Goal: Navigation & Orientation: Find specific page/section

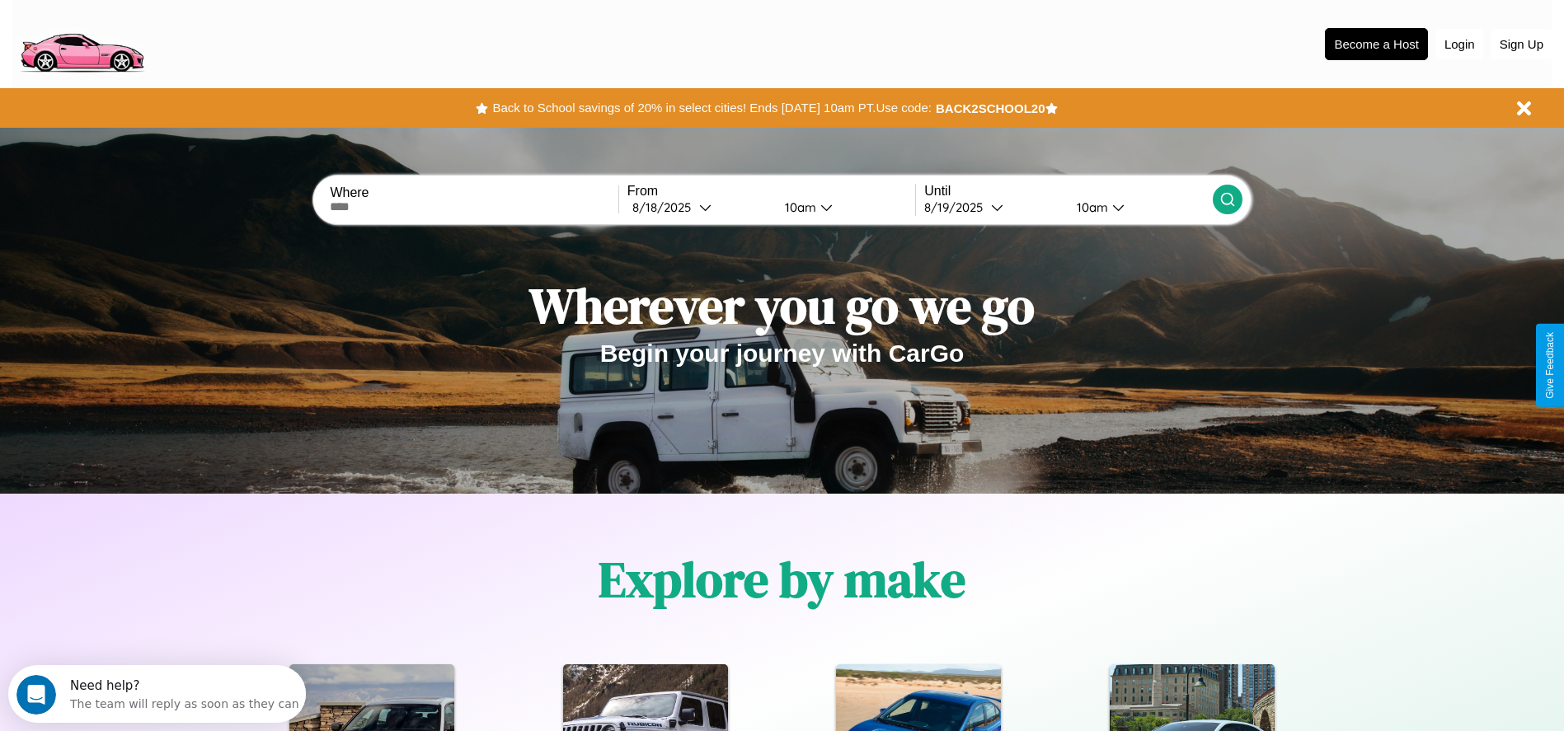
scroll to position [342, 0]
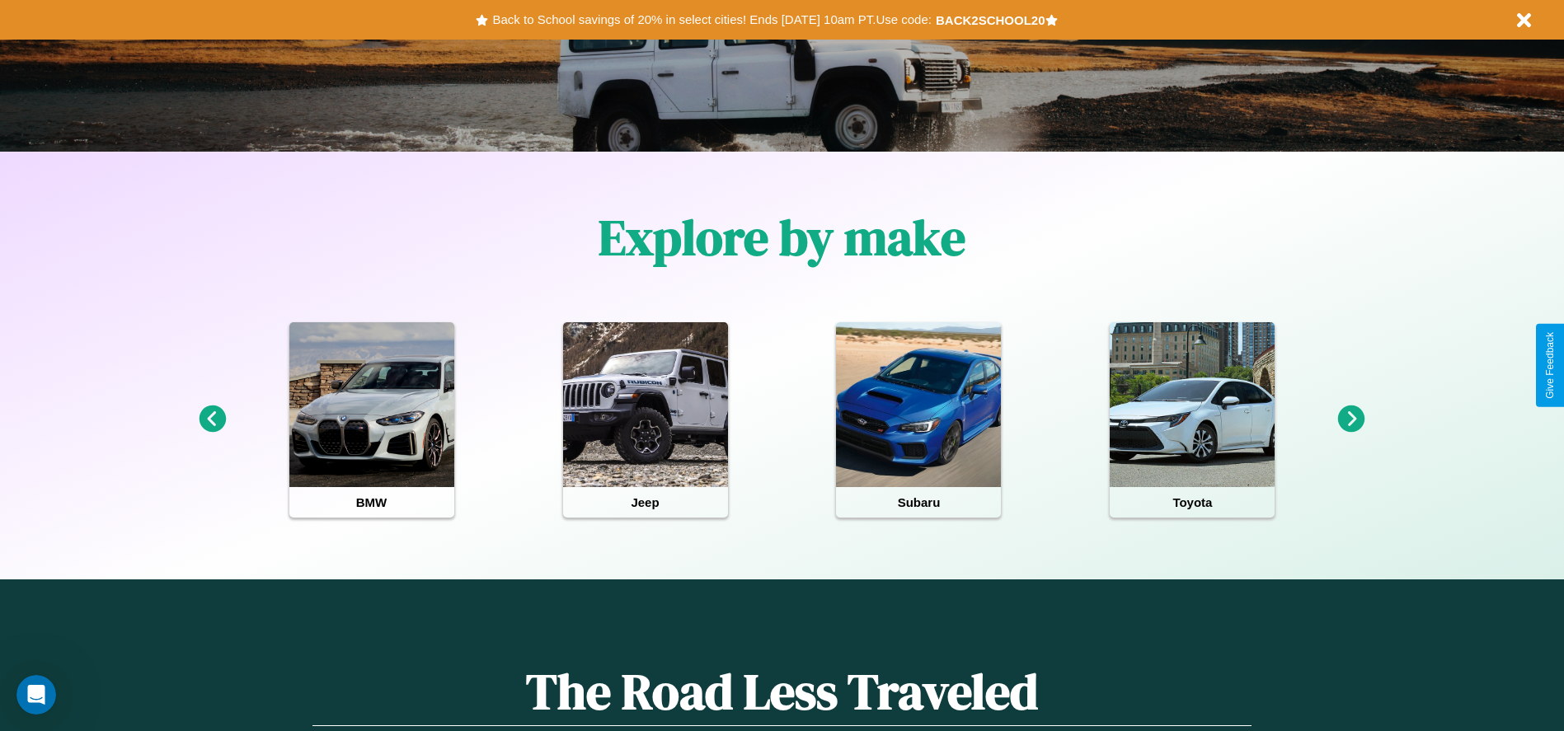
click at [1351, 420] on icon at bounding box center [1351, 419] width 27 height 27
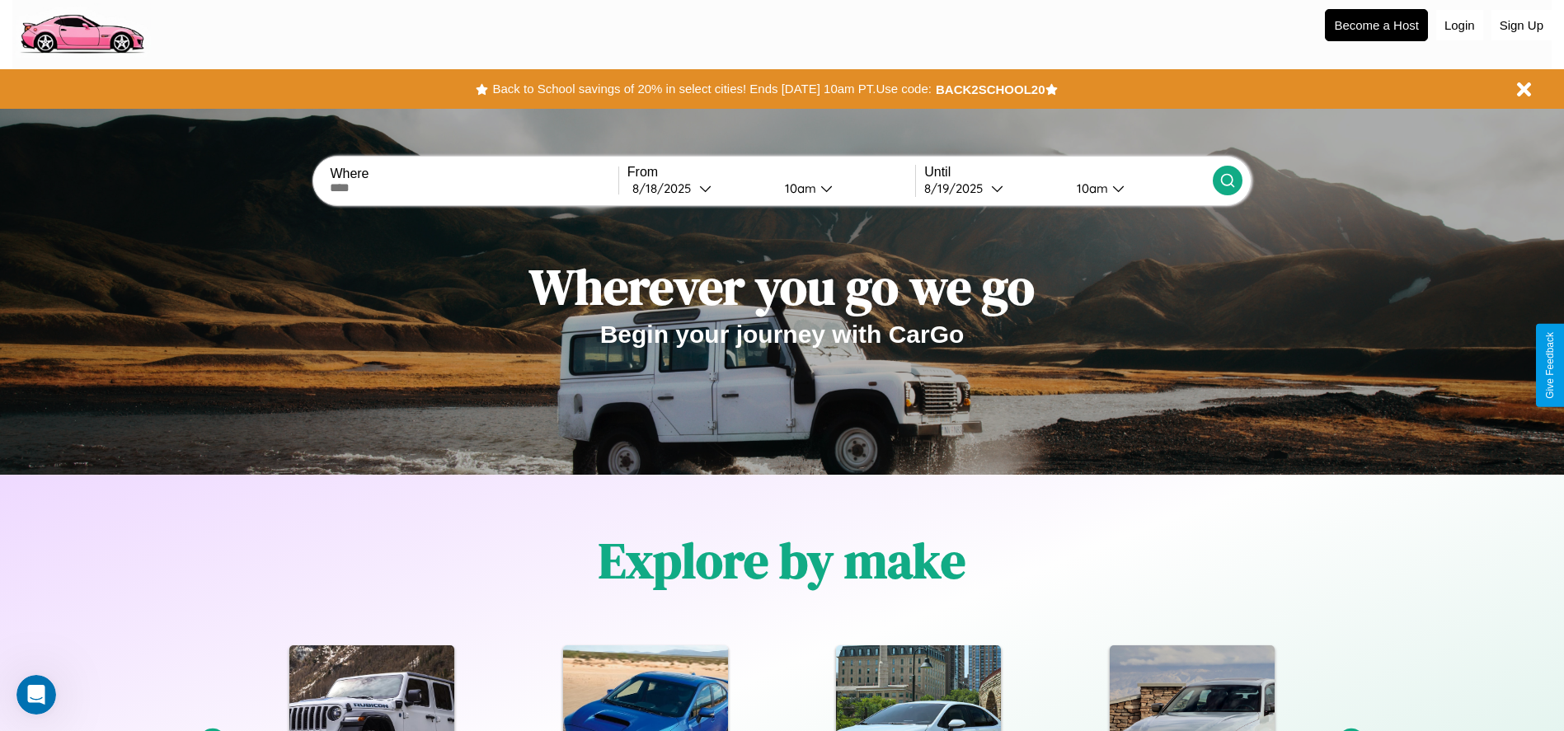
scroll to position [0, 0]
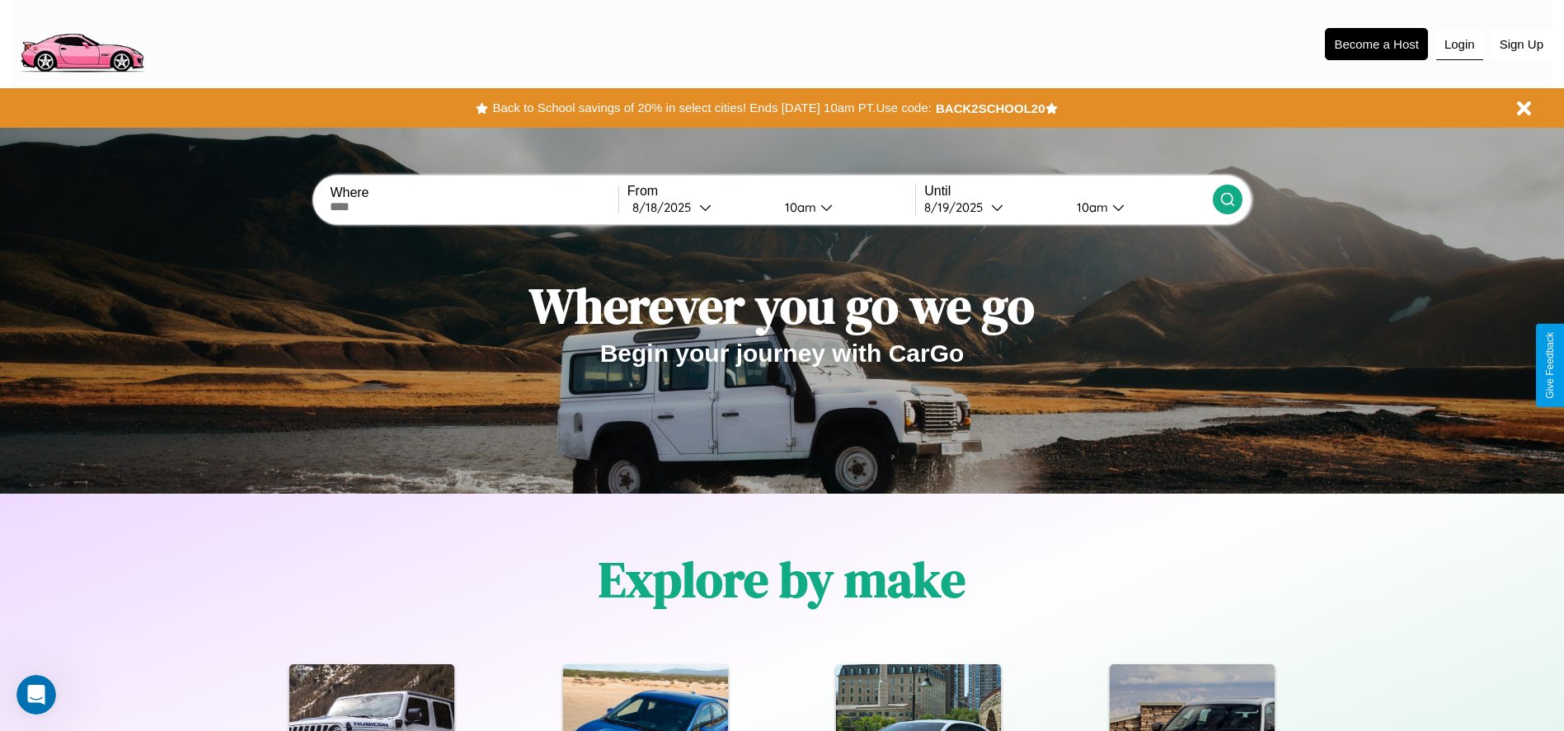
click at [1459, 44] on button "Login" at bounding box center [1459, 44] width 47 height 31
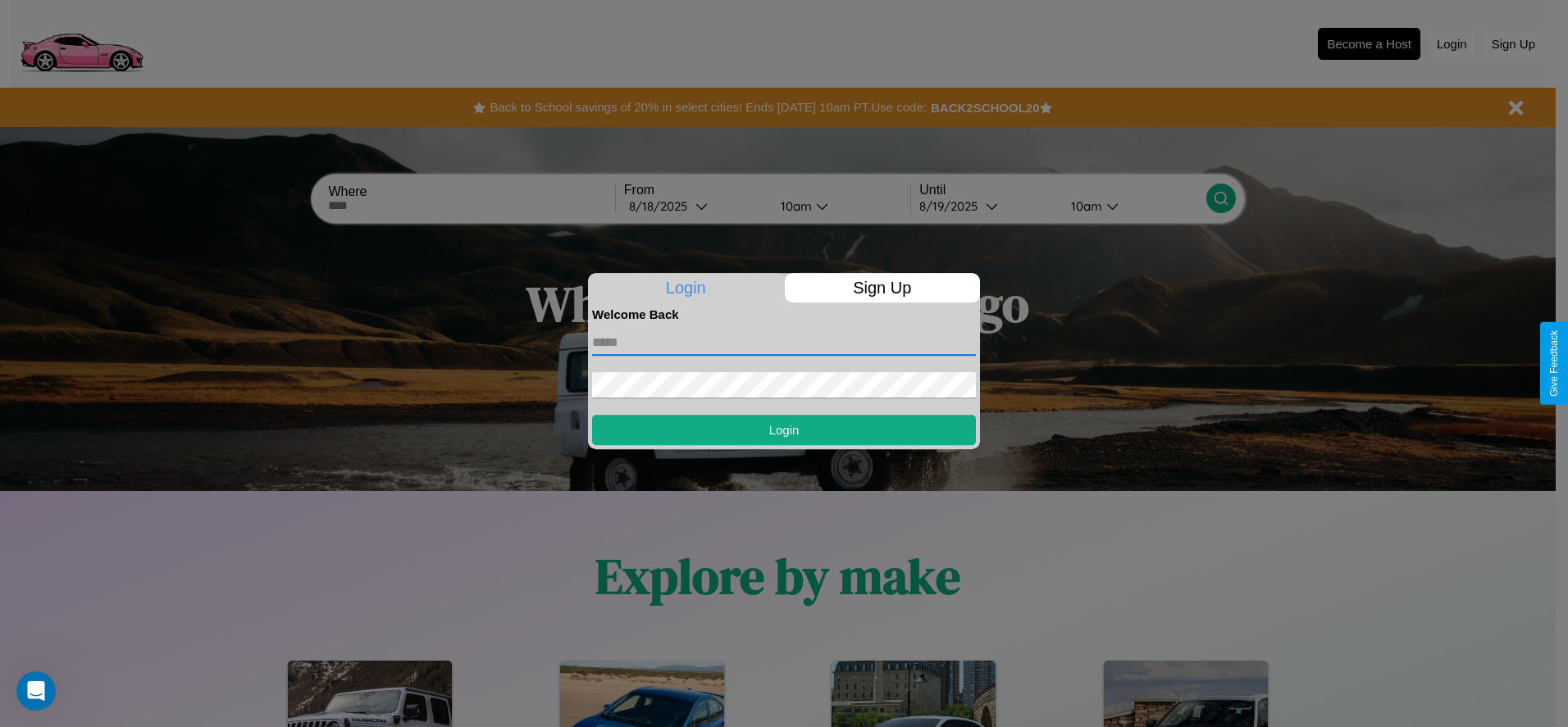
click at [784, 342] on input "text" at bounding box center [784, 342] width 384 height 26
type input "**********"
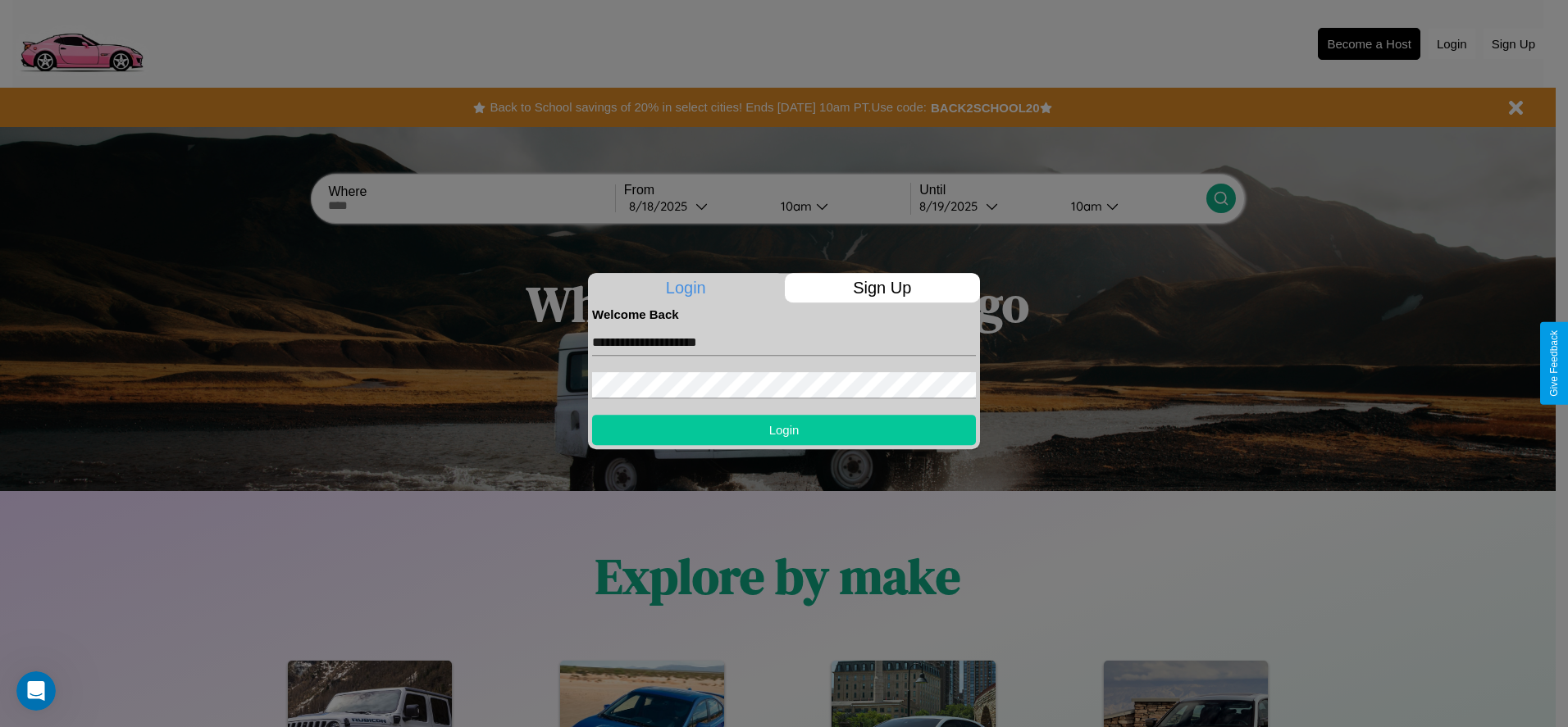
click at [784, 430] on button "Login" at bounding box center [784, 430] width 384 height 30
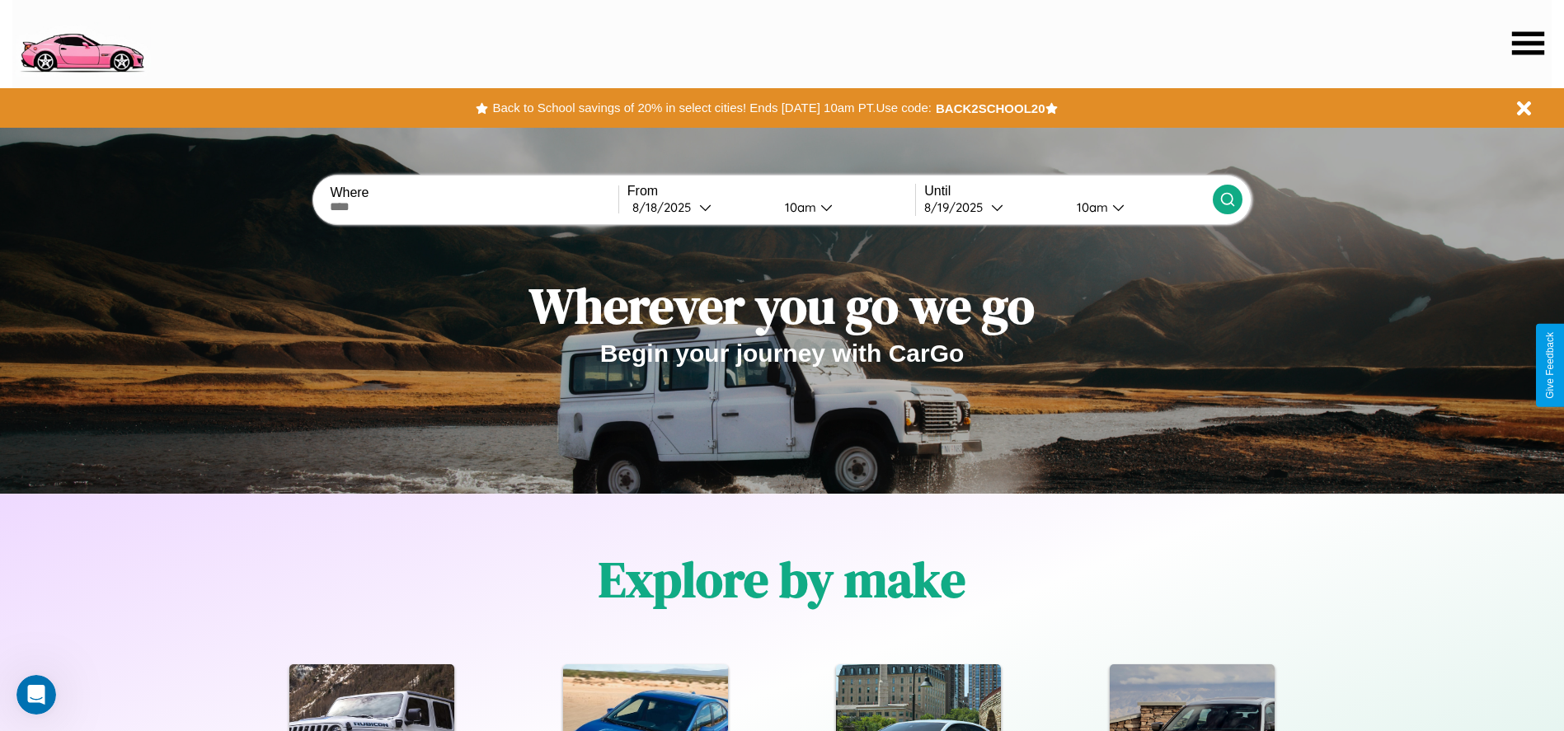
click at [1527, 43] on icon at bounding box center [1528, 42] width 32 height 23
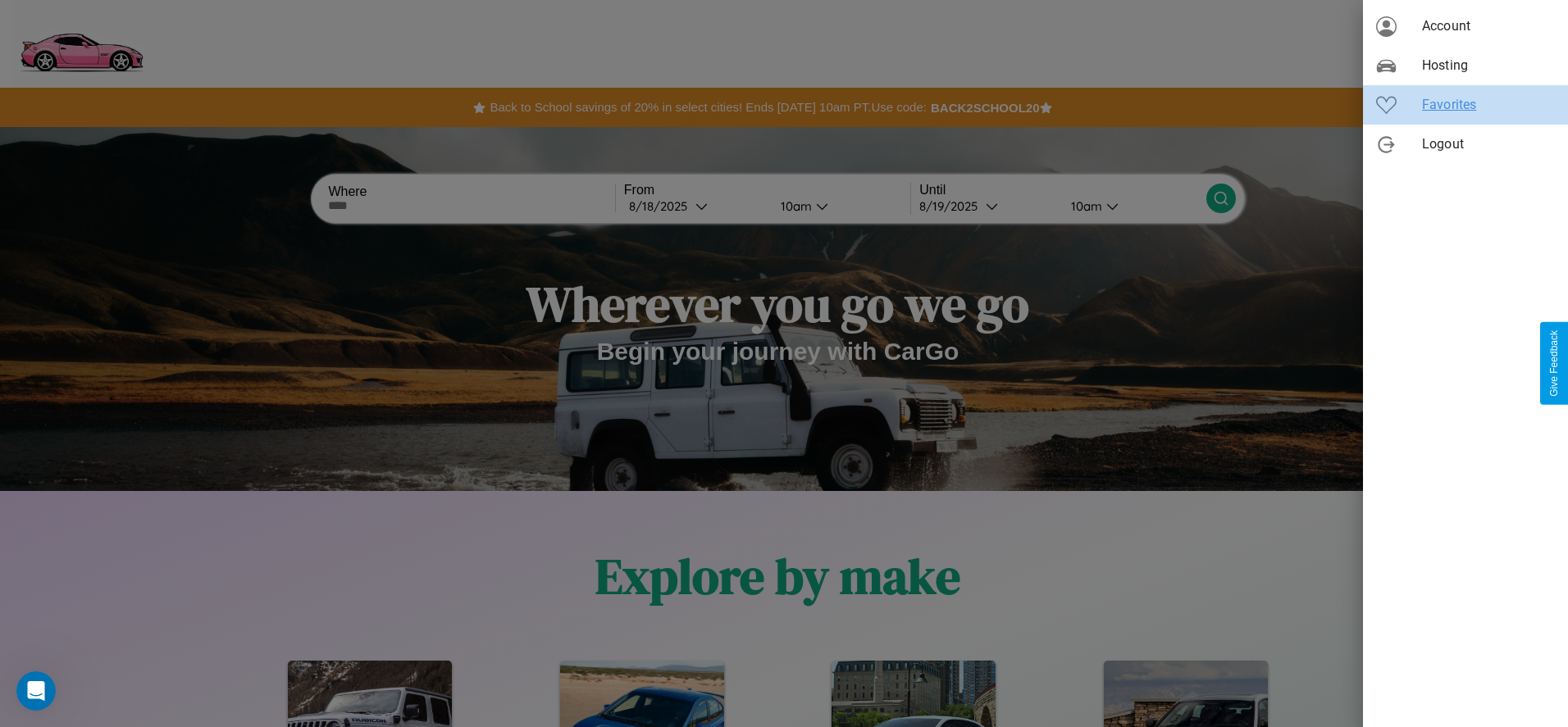
click at [1466, 105] on span "Favorites" at bounding box center [1488, 105] width 133 height 20
